Goal: Find specific page/section: Find specific page/section

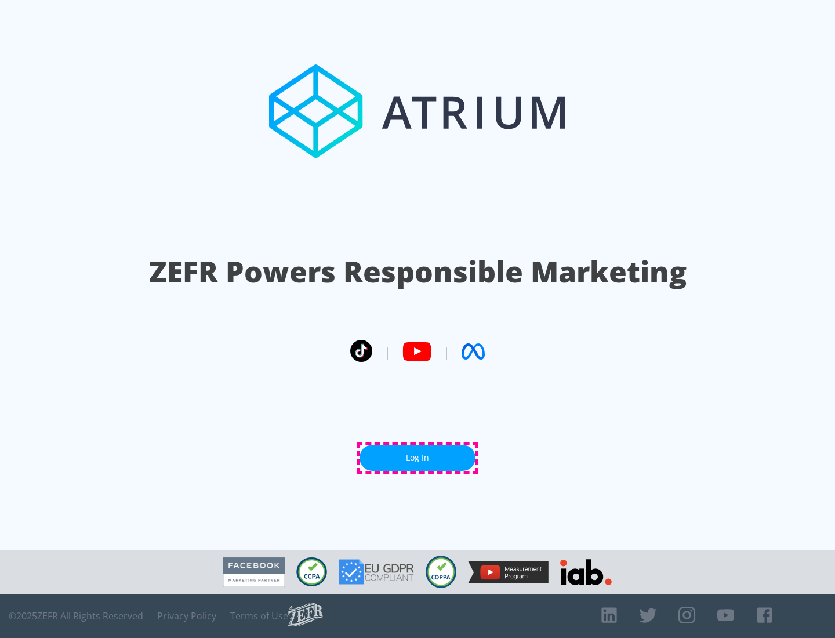
click at [417, 457] on link "Log In" at bounding box center [417, 458] width 116 height 26
